Goal: Information Seeking & Learning: Learn about a topic

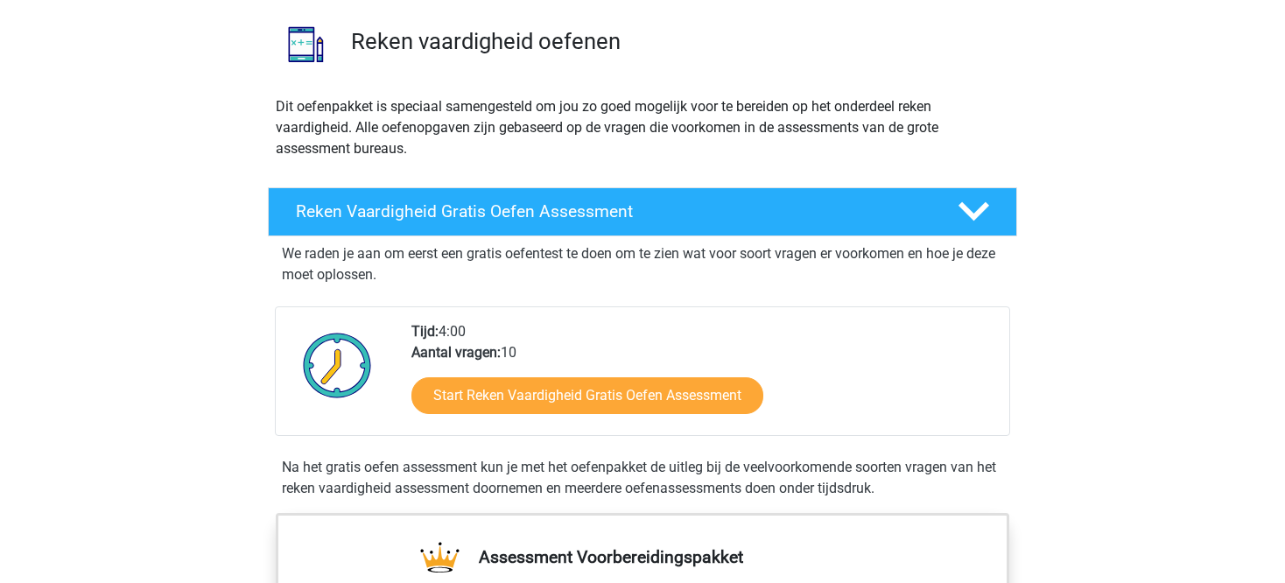
scroll to position [124, 0]
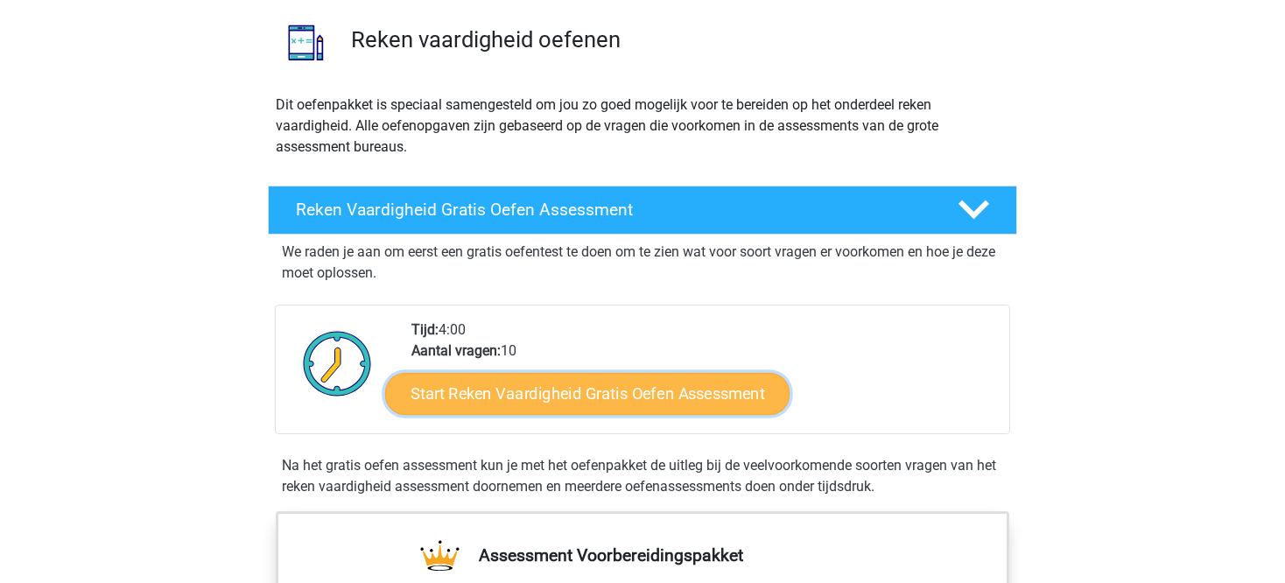
click at [615, 388] on link "Start Reken Vaardigheid Gratis Oefen Assessment" at bounding box center [587, 393] width 404 height 42
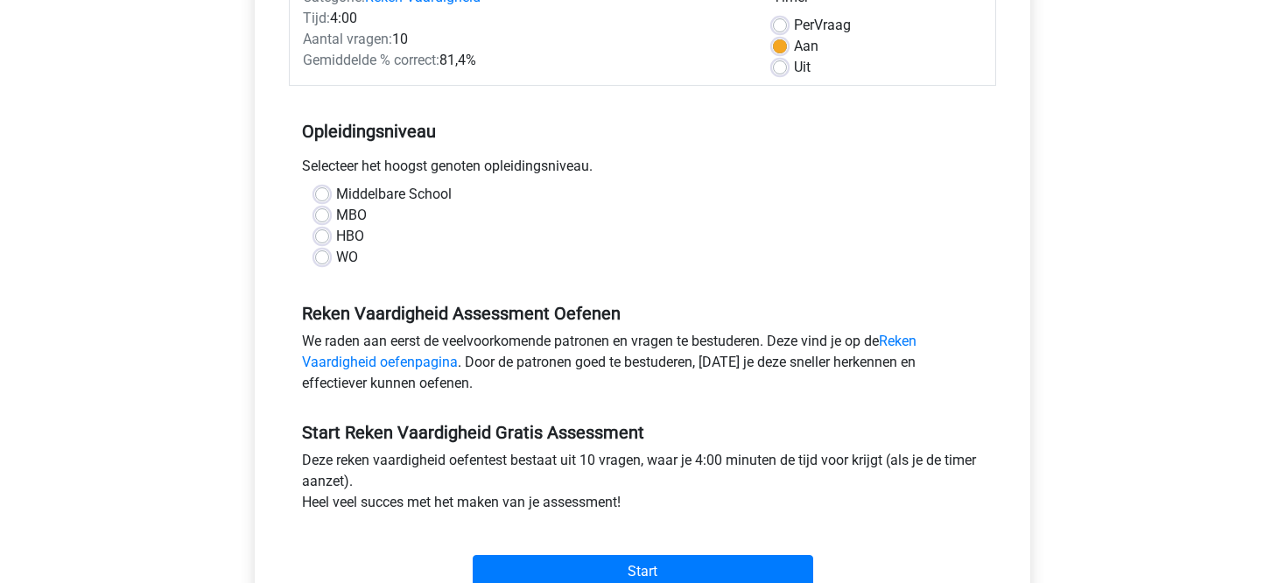
scroll to position [256, 0]
click at [336, 194] on label "Middelbare School" at bounding box center [394, 194] width 116 height 21
click at [325, 194] on input "Middelbare School" at bounding box center [322, 193] width 14 height 18
radio input "true"
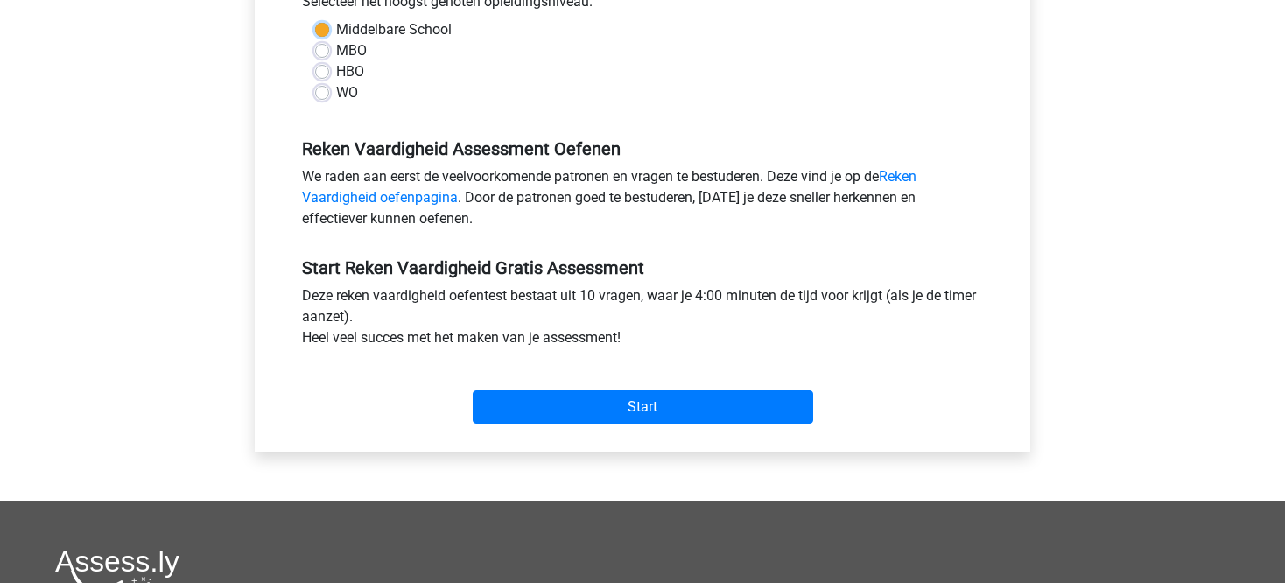
scroll to position [438, 0]
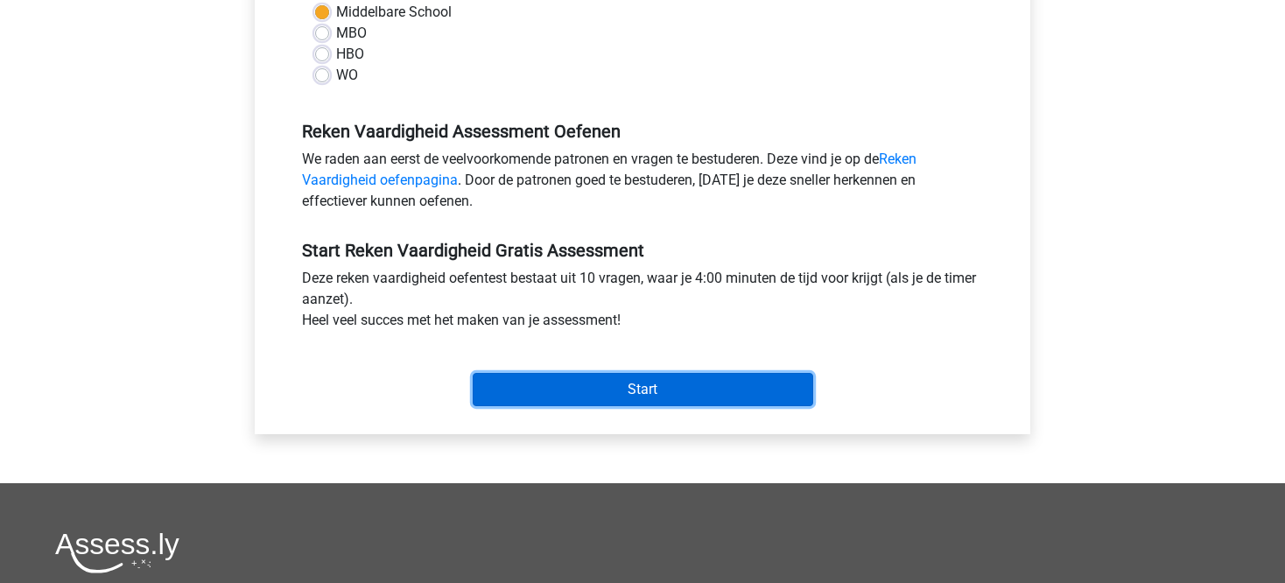
click at [680, 384] on input "Start" at bounding box center [643, 389] width 341 height 33
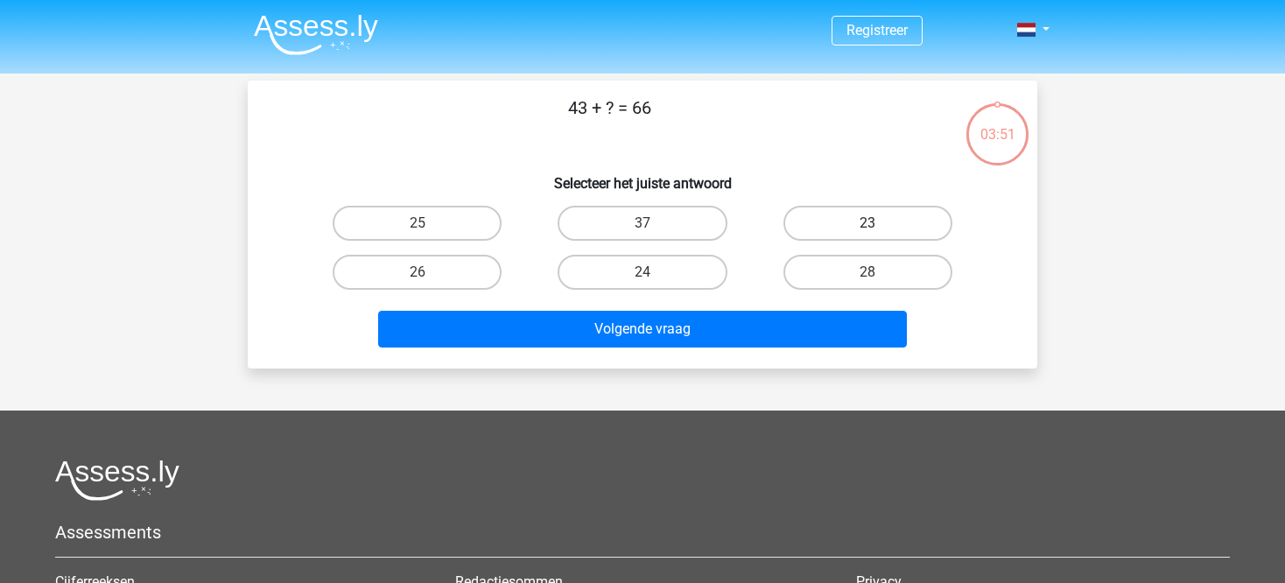
drag, startPoint x: 889, startPoint y: 201, endPoint x: 883, endPoint y: 218, distance: 17.4
click at [883, 218] on label "23" at bounding box center [868, 223] width 169 height 35
click at [879, 223] on input "23" at bounding box center [873, 228] width 11 height 11
radio input "true"
click at [785, 302] on div "Volgende vraag" at bounding box center [643, 326] width 734 height 58
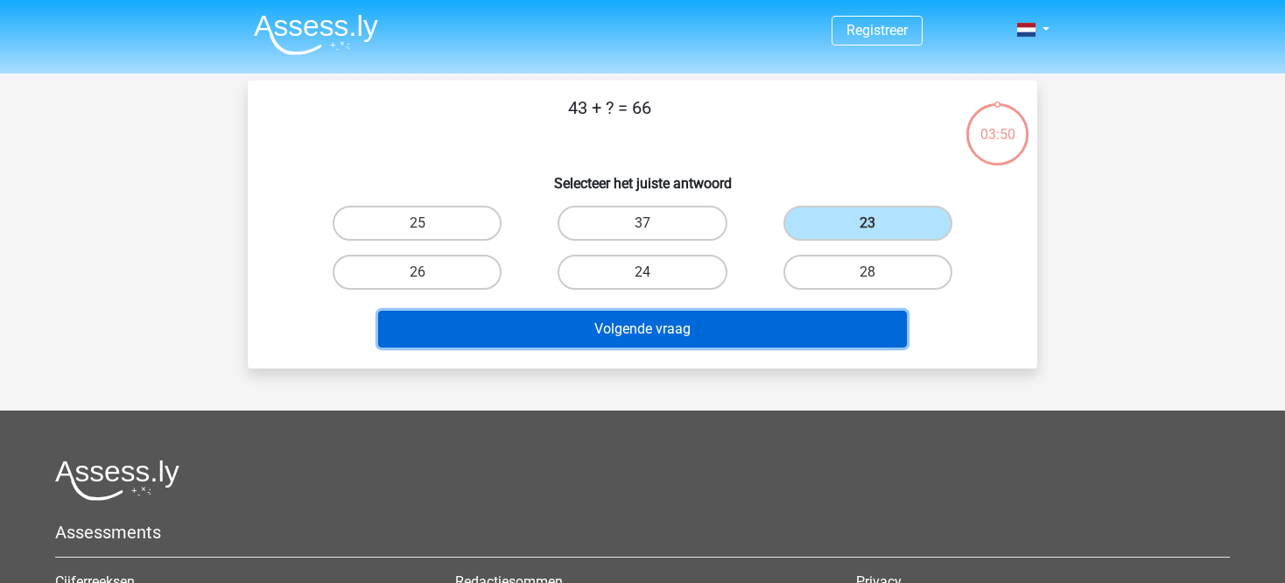
click at [775, 317] on button "Volgende vraag" at bounding box center [643, 329] width 530 height 37
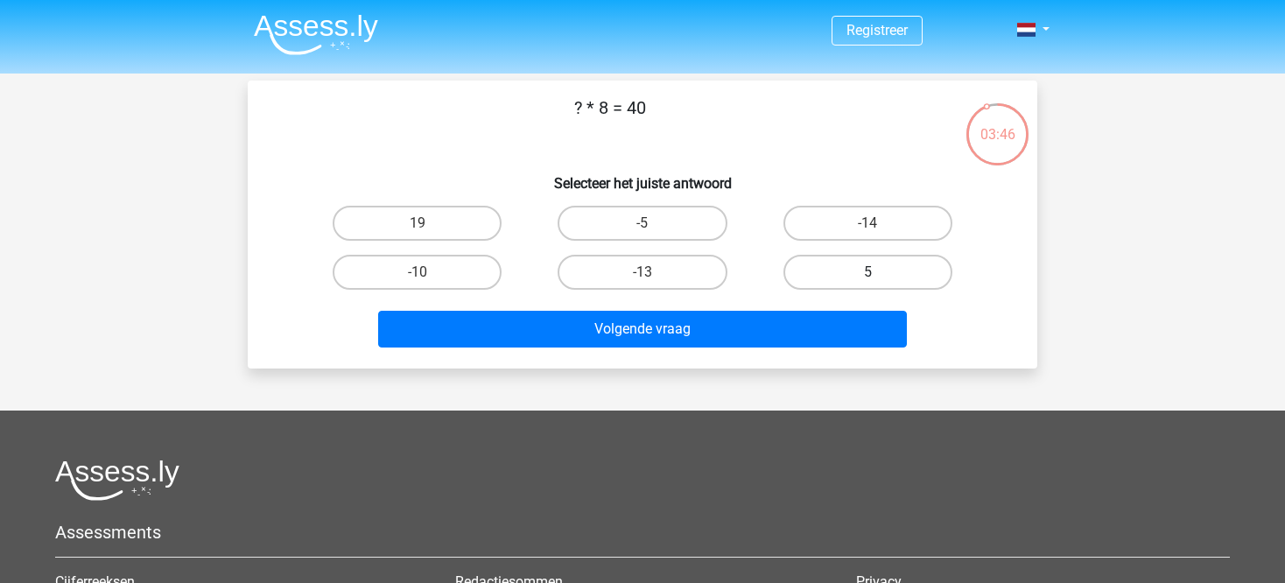
click at [880, 257] on label "5" at bounding box center [868, 272] width 169 height 35
click at [879, 272] on input "5" at bounding box center [873, 277] width 11 height 11
radio input "true"
click at [814, 297] on div "Volgende vraag" at bounding box center [643, 326] width 734 height 58
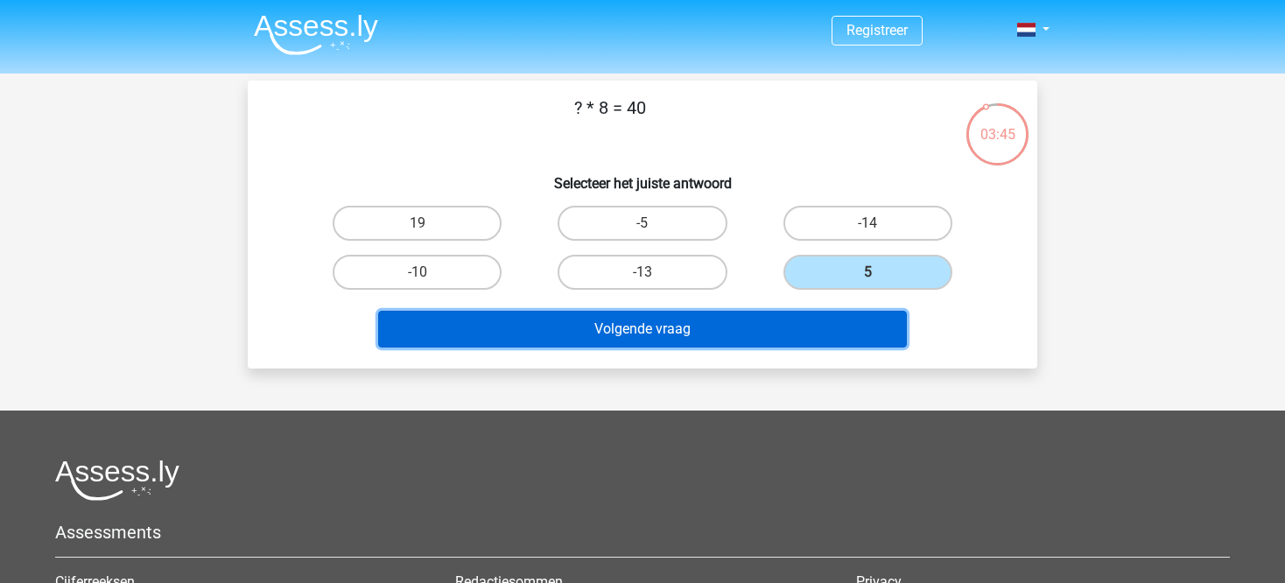
click at [804, 311] on button "Volgende vraag" at bounding box center [643, 329] width 530 height 37
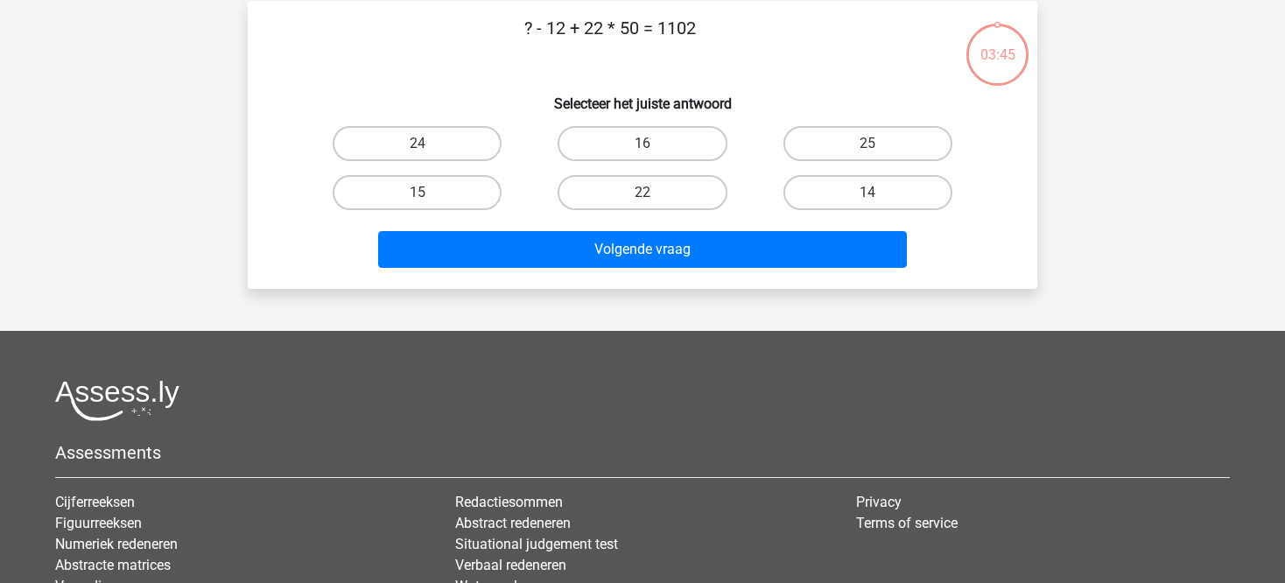
scroll to position [81, 0]
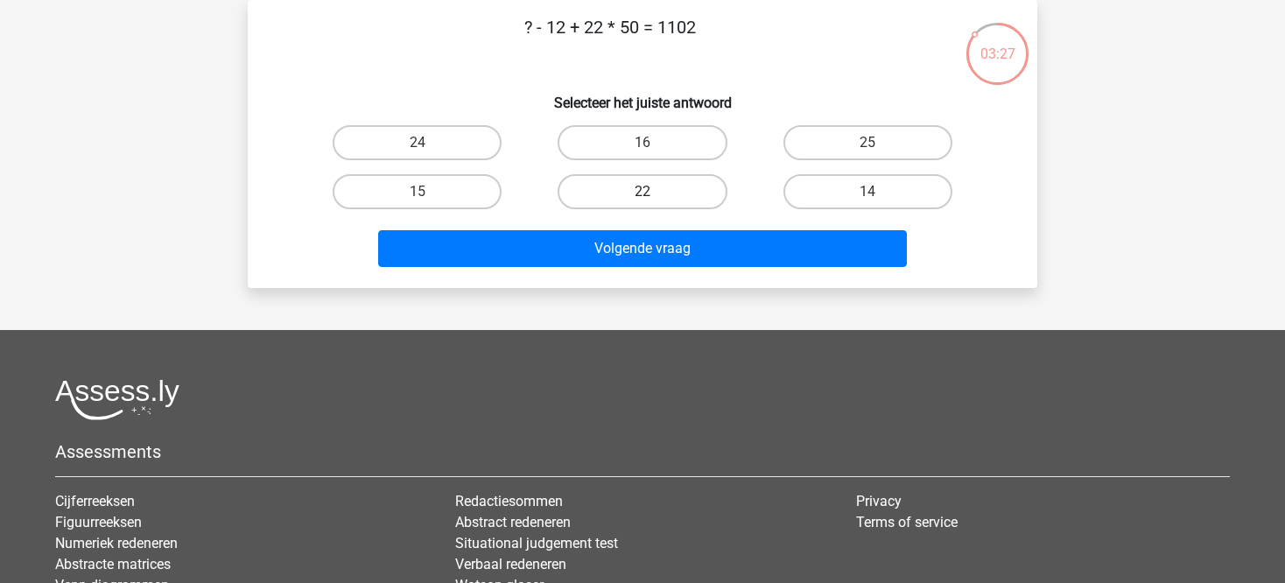
click at [660, 200] on label "22" at bounding box center [642, 191] width 169 height 35
click at [654, 200] on input "22" at bounding box center [648, 197] width 11 height 11
radio input "true"
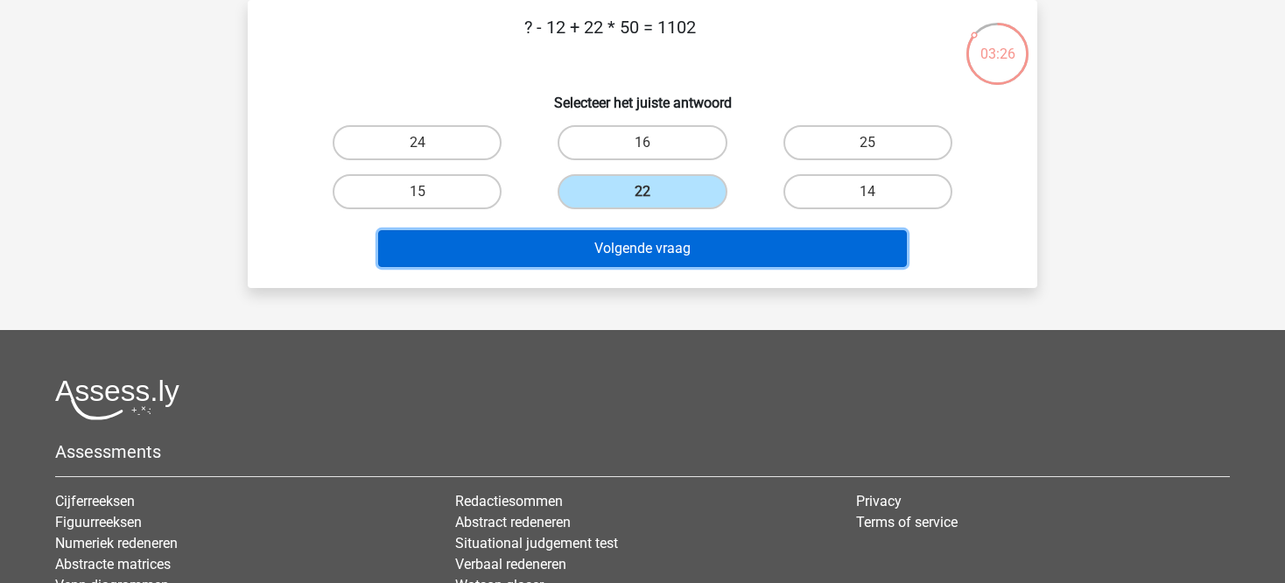
click at [680, 257] on button "Volgende vraag" at bounding box center [643, 248] width 530 height 37
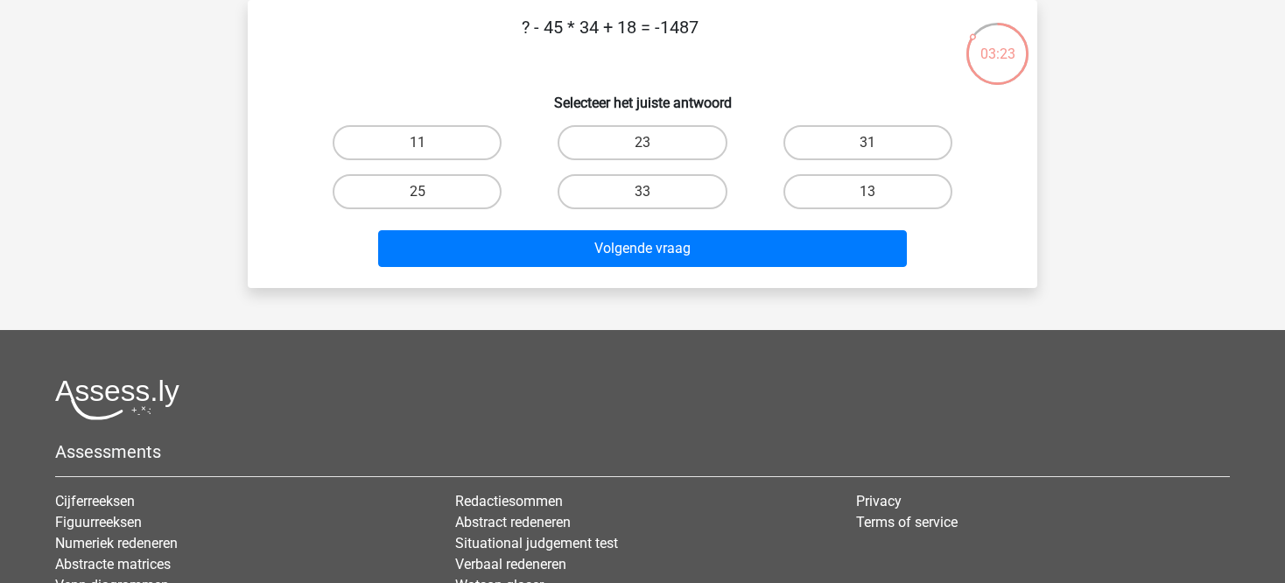
scroll to position [0, 0]
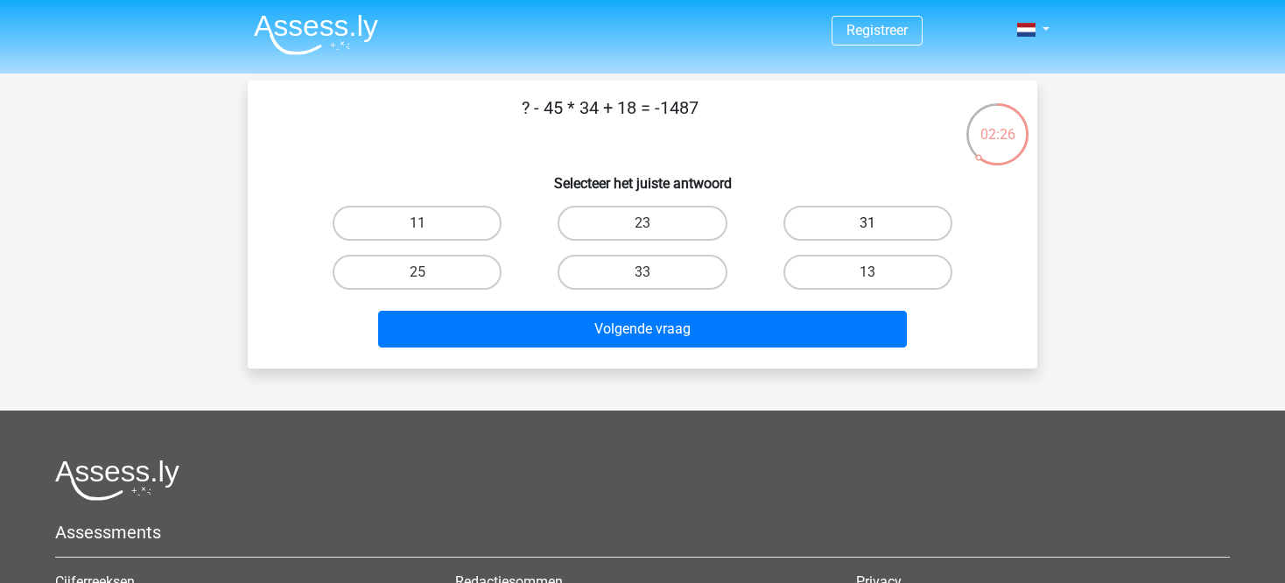
click at [847, 215] on label "31" at bounding box center [868, 223] width 169 height 35
click at [868, 223] on input "31" at bounding box center [873, 228] width 11 height 11
radio input "true"
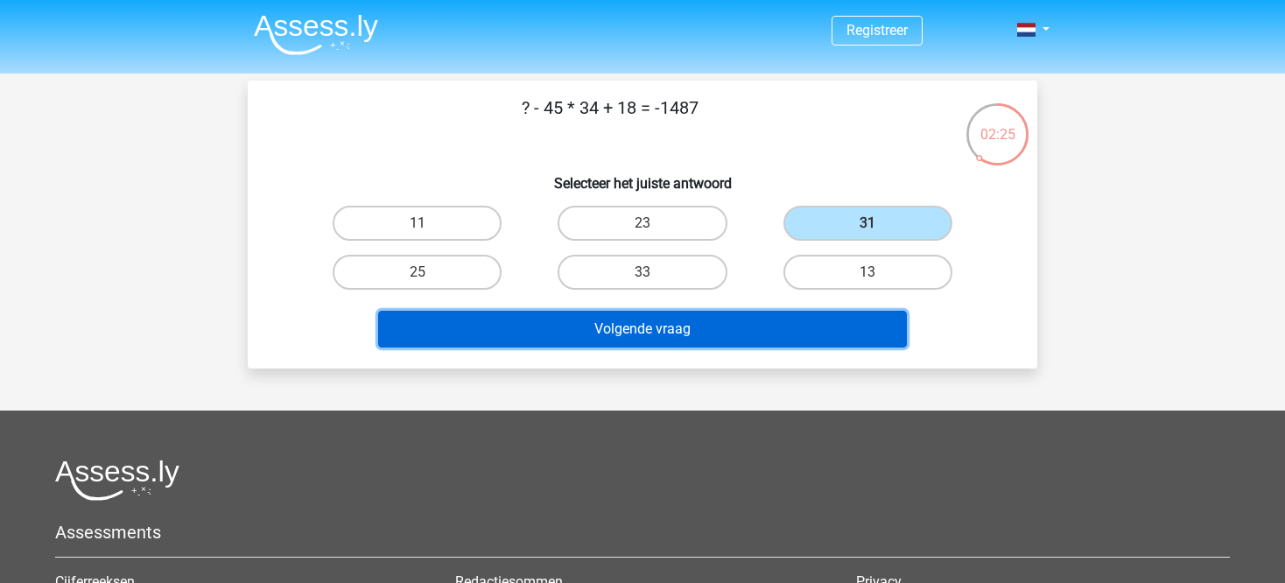
click at [755, 326] on button "Volgende vraag" at bounding box center [643, 329] width 530 height 37
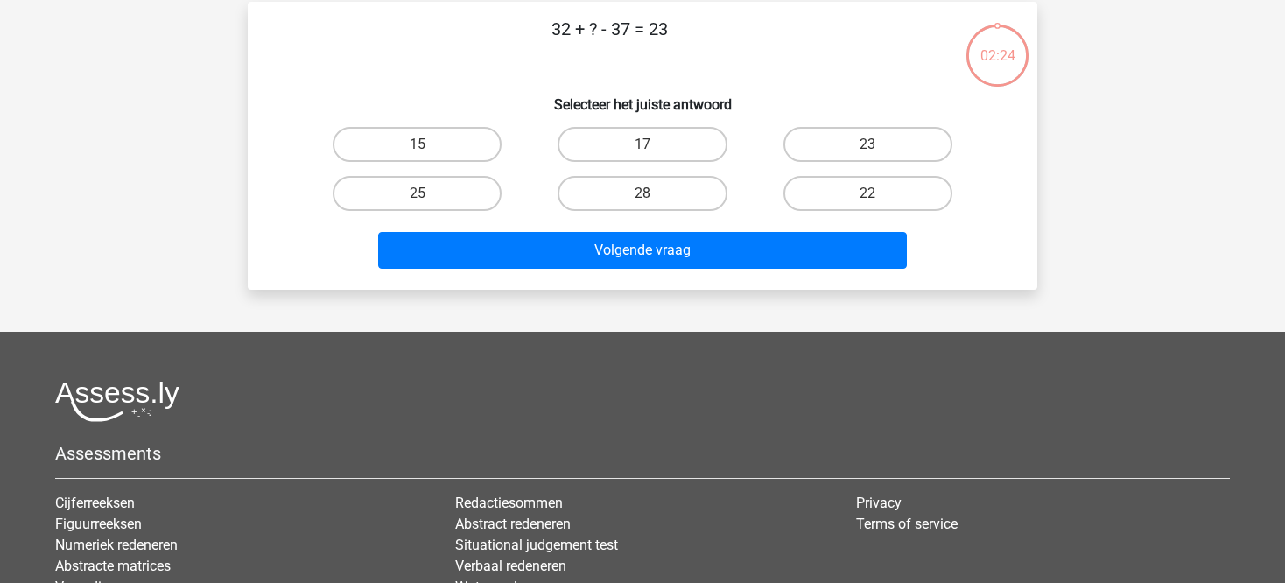
scroll to position [81, 0]
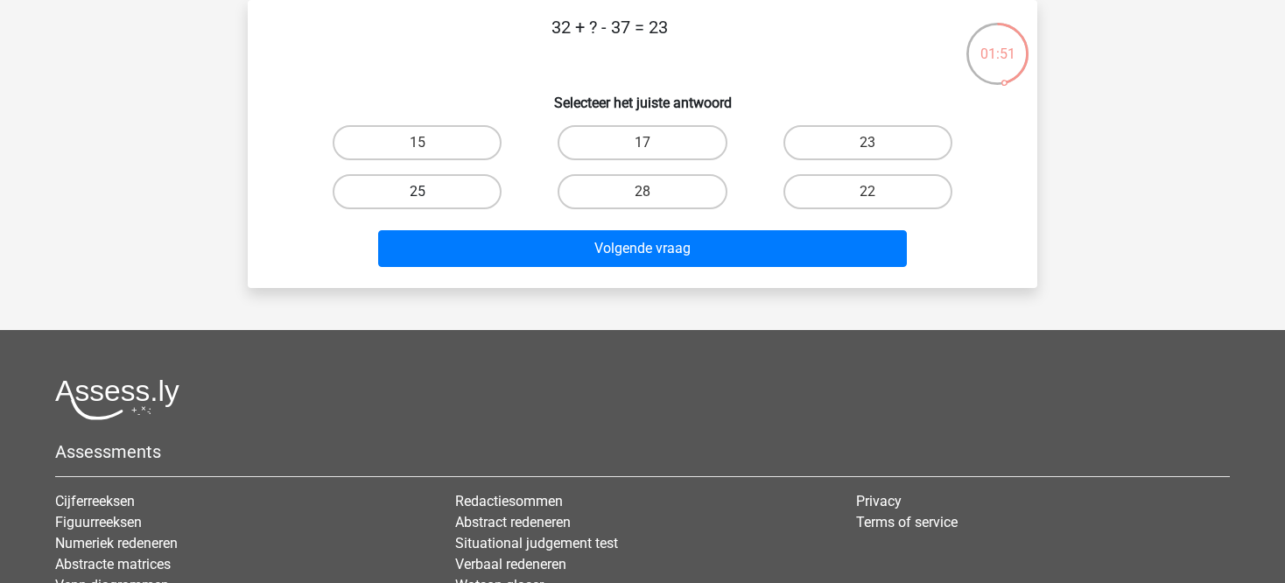
click at [465, 191] on label "25" at bounding box center [417, 191] width 169 height 35
click at [429, 192] on input "25" at bounding box center [423, 197] width 11 height 11
radio input "true"
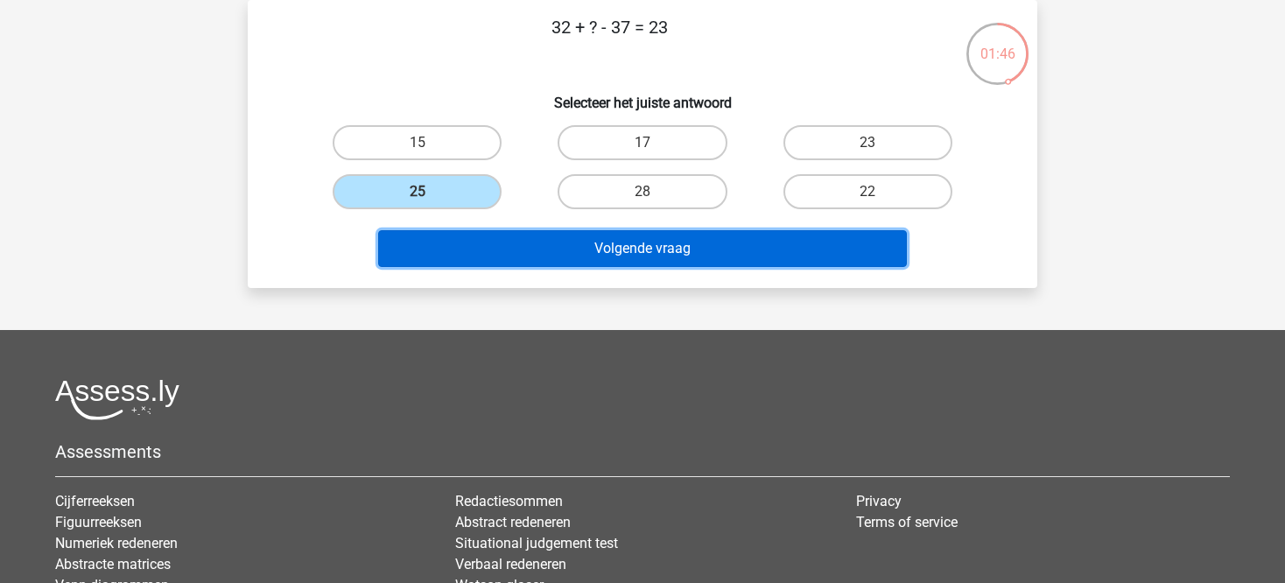
click at [620, 242] on button "Volgende vraag" at bounding box center [643, 248] width 530 height 37
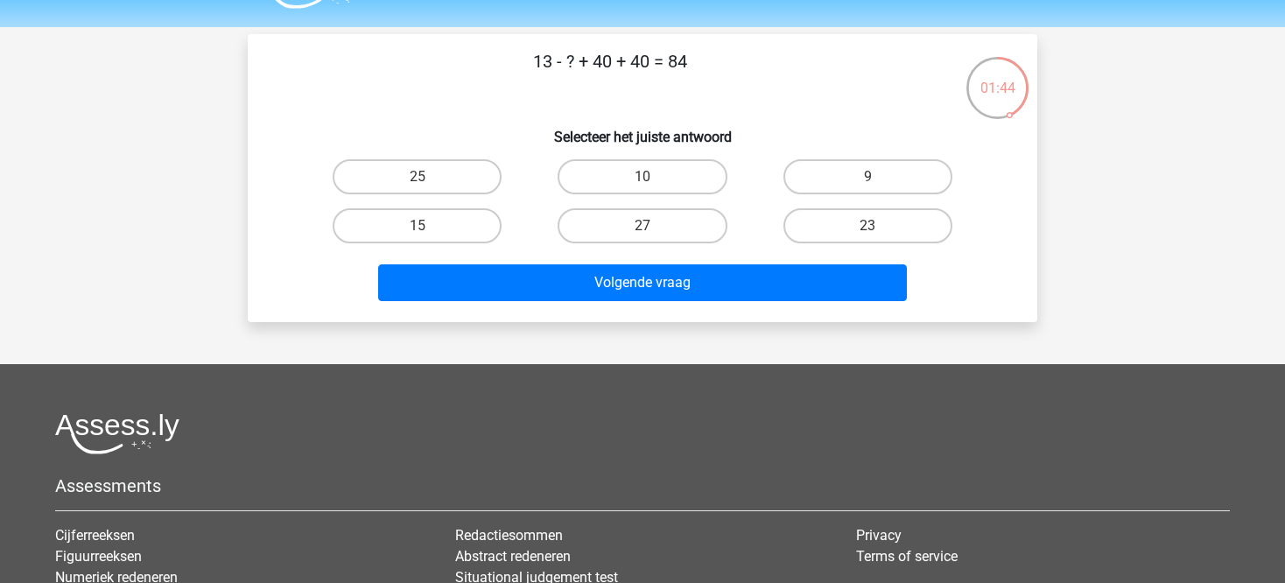
scroll to position [42, 0]
